Goal: Transaction & Acquisition: Download file/media

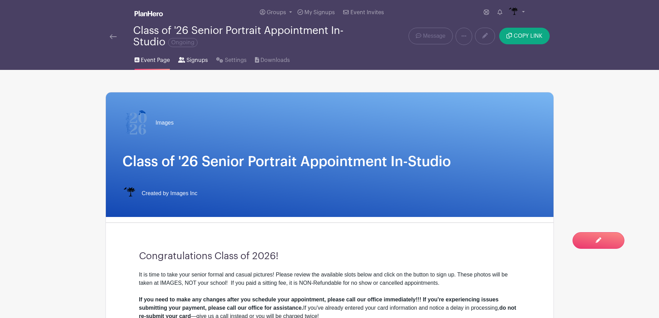
click at [183, 62] on icon at bounding box center [181, 60] width 7 height 6
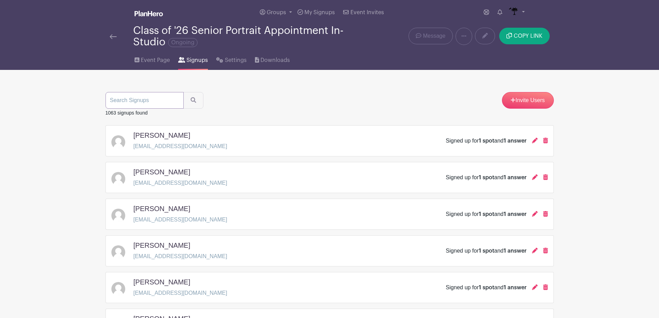
click at [150, 100] on input "search" at bounding box center [145, 100] width 78 height 17
type input "[PERSON_NAME]"
click at [183, 92] on button "submit" at bounding box center [193, 100] width 20 height 17
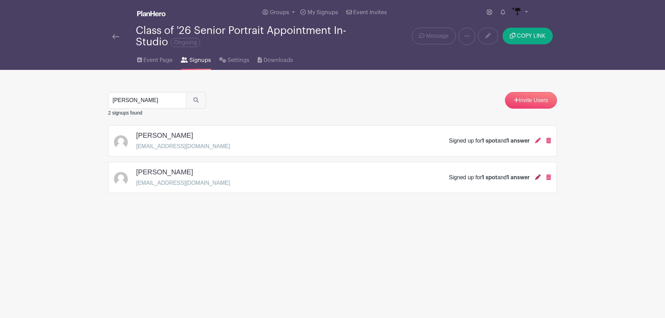
click at [539, 178] on icon at bounding box center [538, 177] width 6 height 6
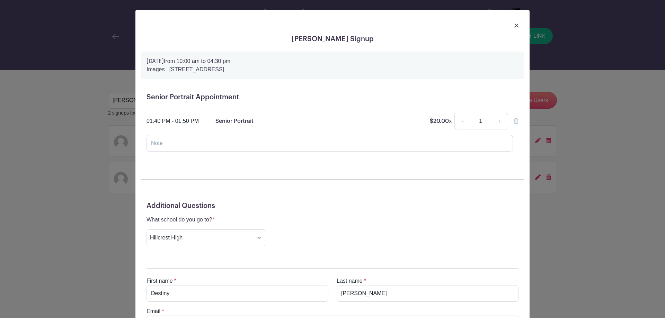
click at [510, 26] on div at bounding box center [332, 25] width 383 height 19
click at [514, 24] on img at bounding box center [516, 26] width 4 height 4
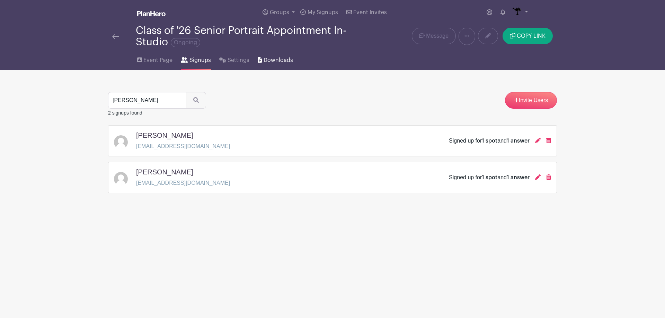
click at [274, 60] on span "Downloads" at bounding box center [277, 60] width 29 height 8
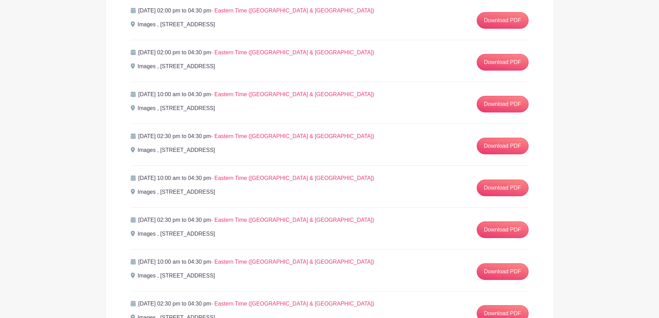
scroll to position [1869, 0]
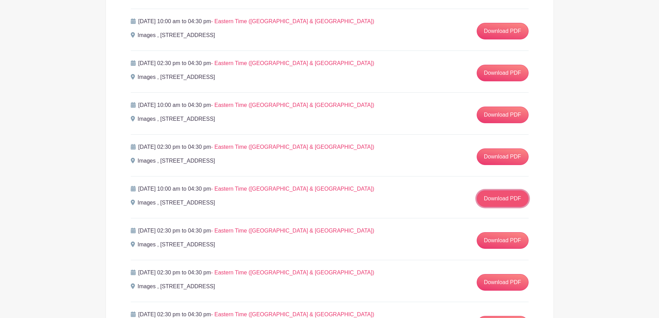
click at [507, 200] on link "Download PDF" at bounding box center [503, 198] width 52 height 17
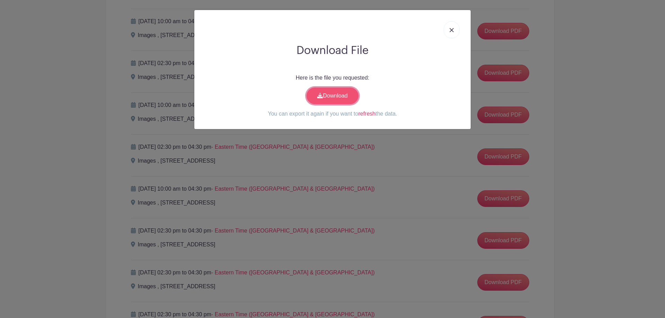
click at [345, 102] on link "Download" at bounding box center [332, 96] width 52 height 17
click at [449, 32] on link at bounding box center [451, 29] width 16 height 17
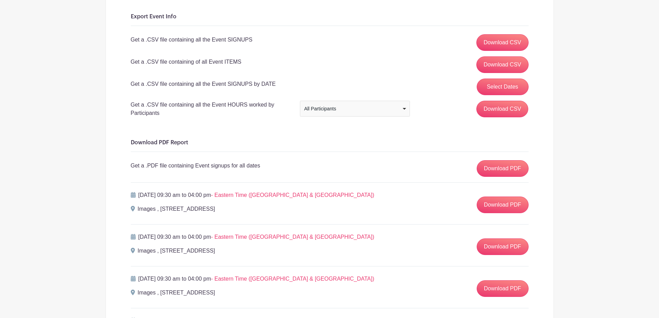
scroll to position [0, 0]
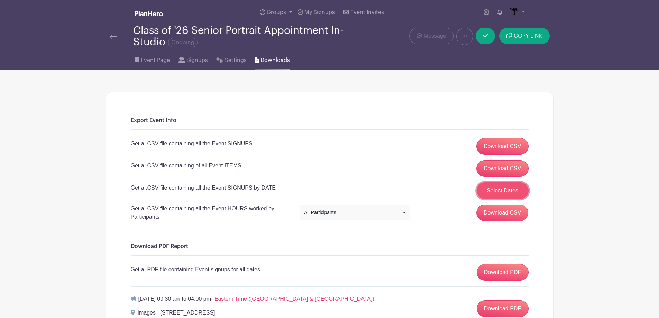
click at [481, 194] on button "Select Dates" at bounding box center [503, 190] width 52 height 17
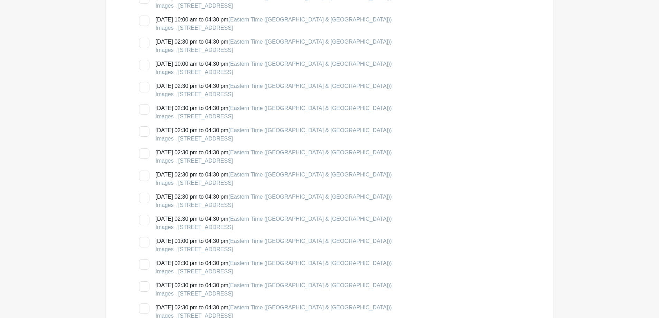
scroll to position [1073, 0]
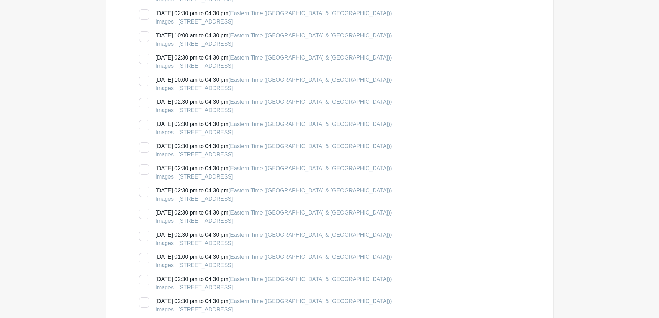
click at [149, 80] on div at bounding box center [144, 81] width 10 height 10
click at [144, 80] on input "[DATE] 10:00 am to 04:30 pm (Eastern Time ([GEOGRAPHIC_DATA] & [GEOGRAPHIC_DATA…" at bounding box center [141, 78] width 4 height 4
checkbox input "true"
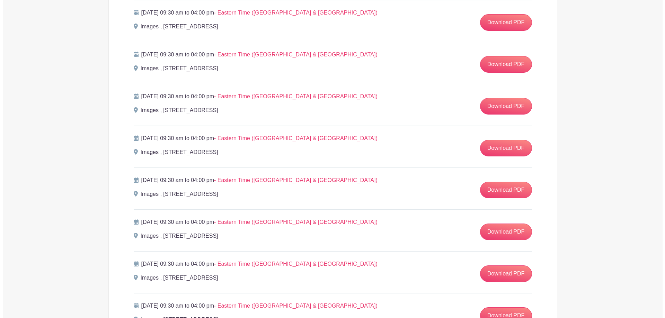
scroll to position [1627, 0]
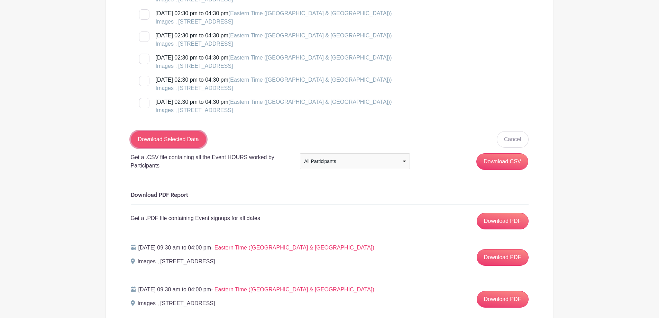
click at [139, 144] on input "Download Selected Data" at bounding box center [168, 139] width 75 height 17
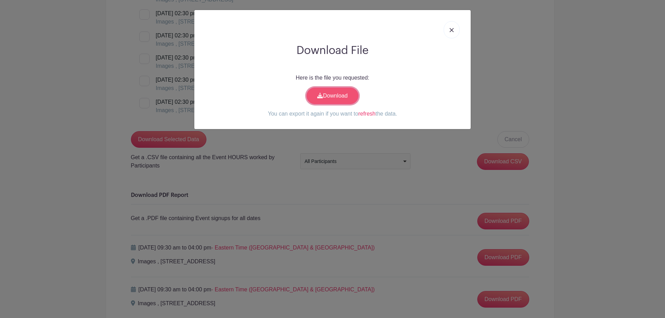
click at [336, 101] on link "Download" at bounding box center [332, 96] width 52 height 17
